Goal: Browse casually

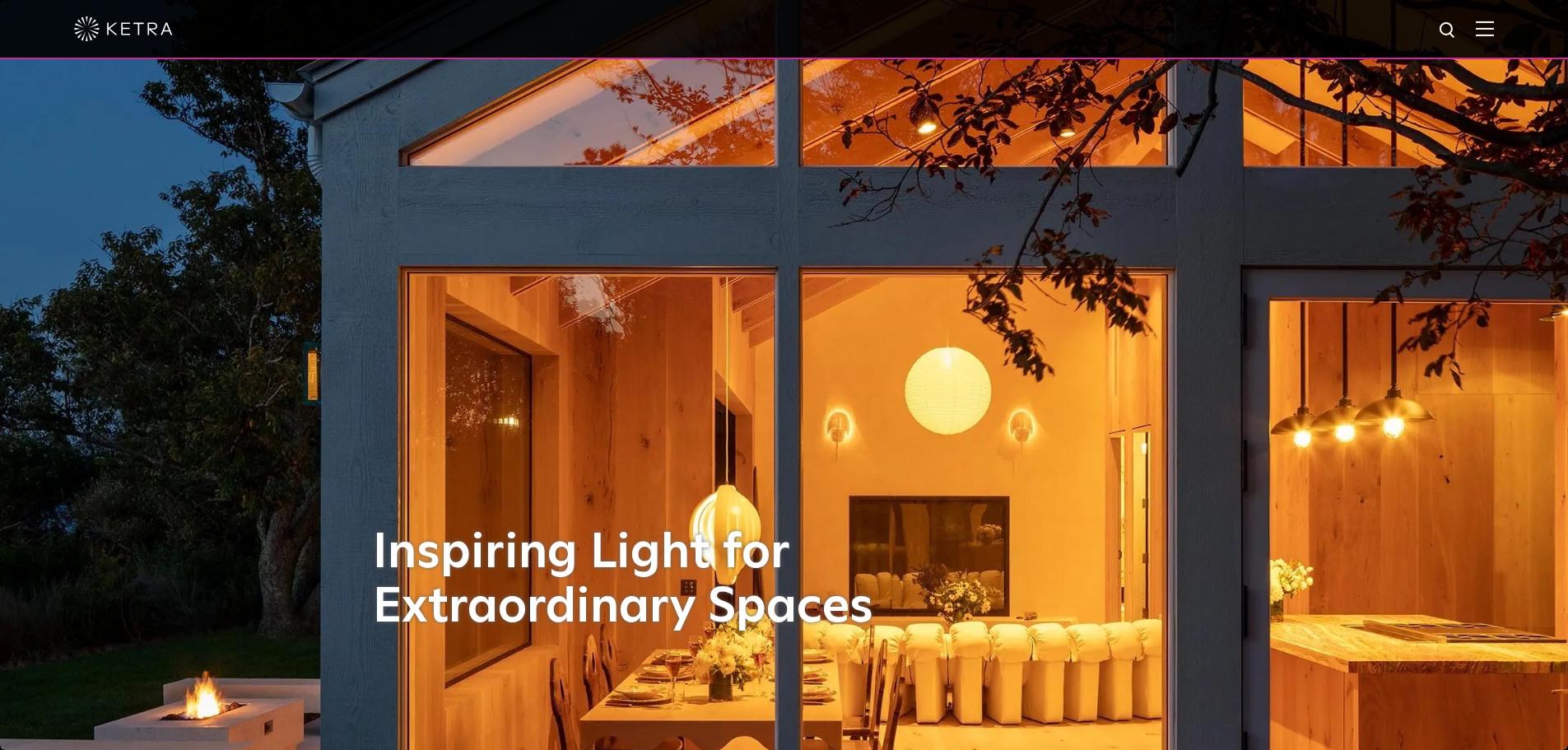
click at [106, 20] on img at bounding box center [123, 28] width 99 height 25
click at [103, 30] on img at bounding box center [123, 28] width 99 height 25
